Goal: Information Seeking & Learning: Learn about a topic

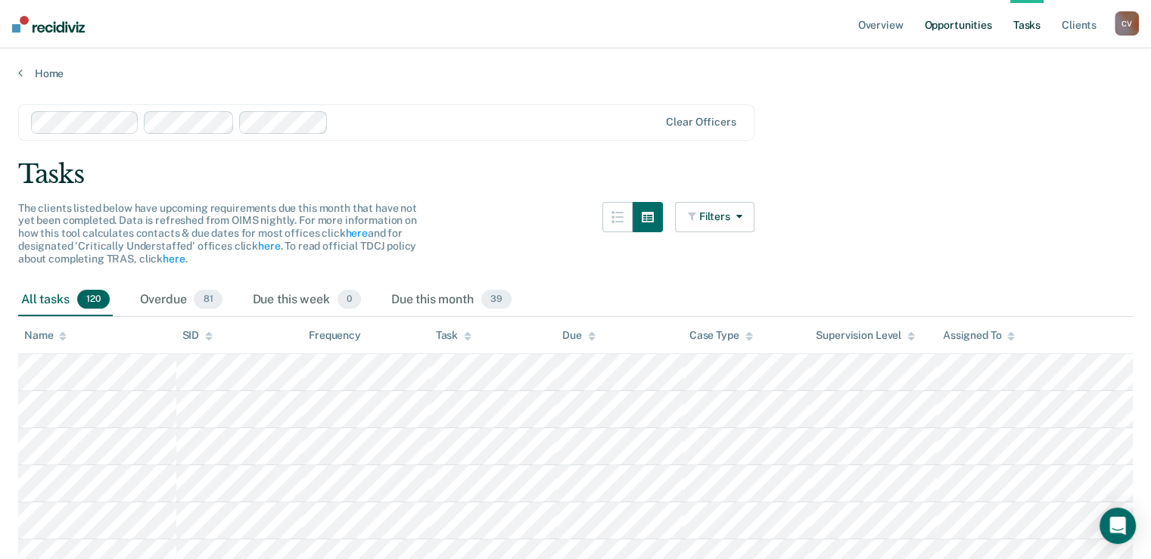
click at [945, 25] on link "Opportunities" at bounding box center [957, 24] width 73 height 48
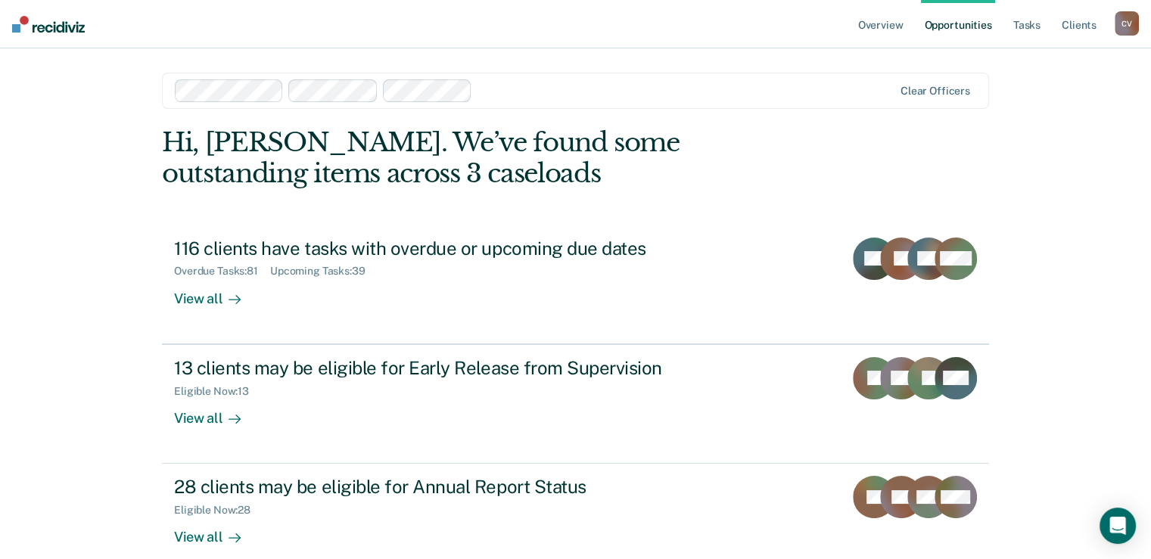
scroll to position [83, 0]
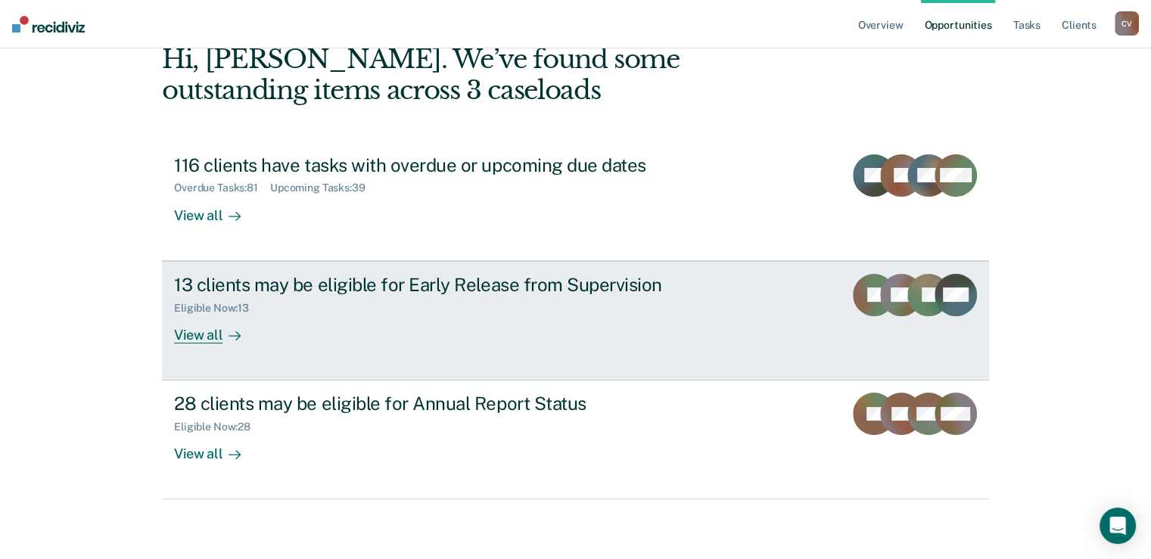
click at [378, 286] on div "13 clients may be eligible for Early Release from Supervision" at bounding box center [439, 285] width 531 height 22
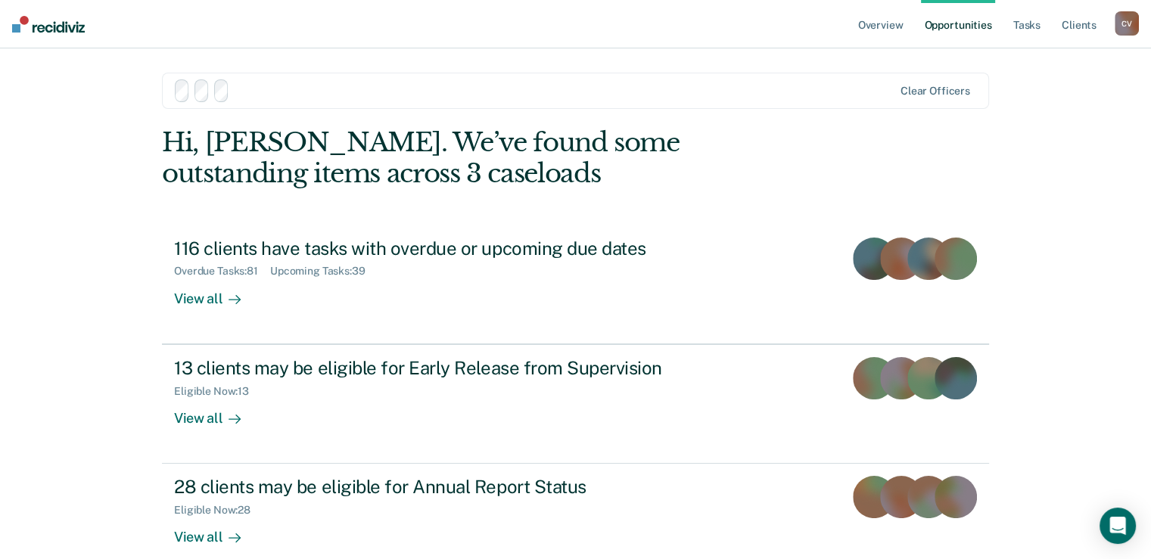
scroll to position [83, 0]
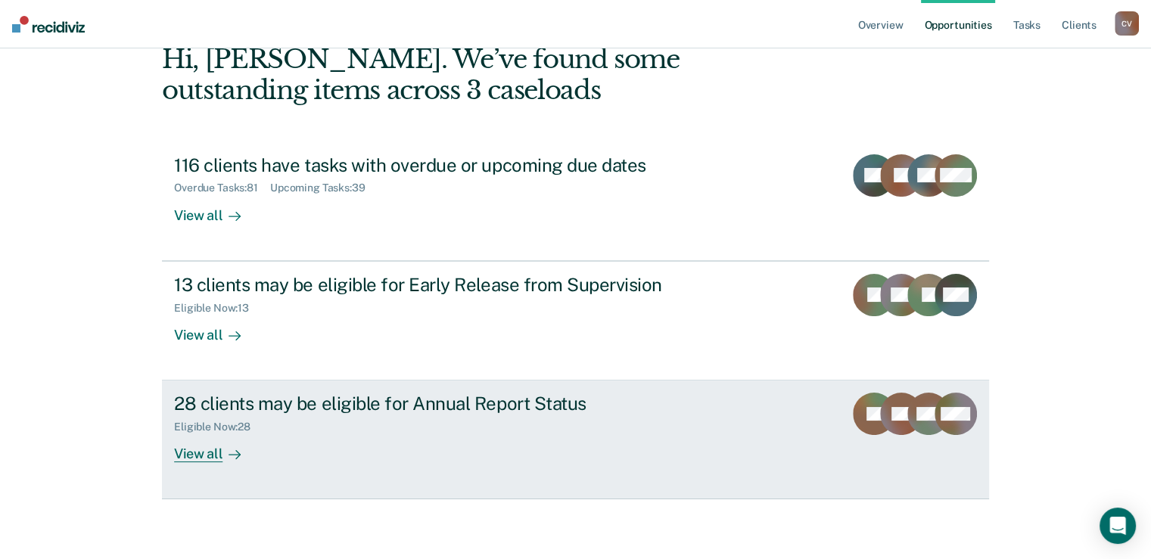
click at [345, 408] on div "28 clients may be eligible for Annual Report Status" at bounding box center [439, 404] width 531 height 22
